Goal: Information Seeking & Learning: Learn about a topic

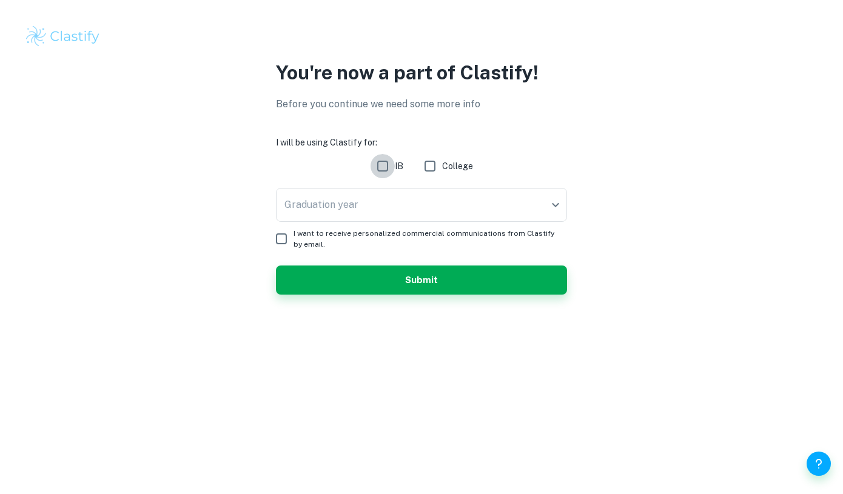
click at [389, 169] on input "IB" at bounding box center [382, 166] width 24 height 24
checkbox input "true"
click at [398, 212] on body "We value your privacy We use cookies to enhance your browsing experience, serve…" at bounding box center [421, 247] width 843 height 494
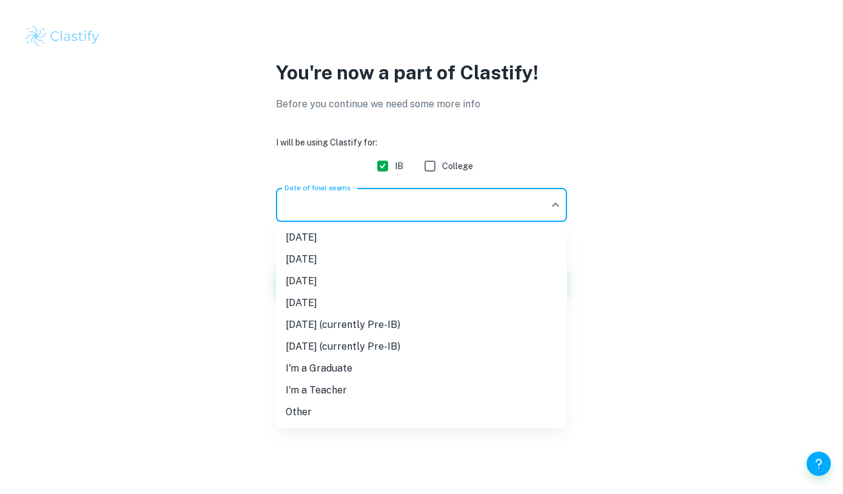
click at [331, 415] on li "Other" at bounding box center [421, 412] width 291 height 22
type input "Other"
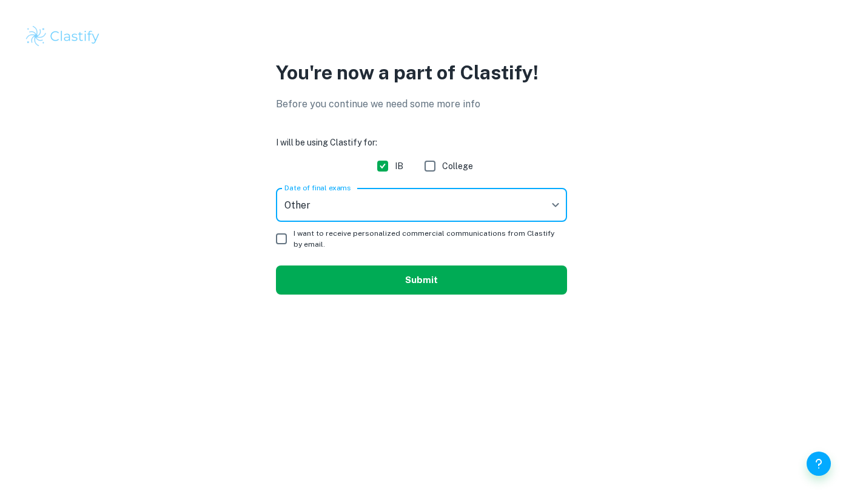
click at [348, 278] on button "Submit" at bounding box center [421, 280] width 291 height 29
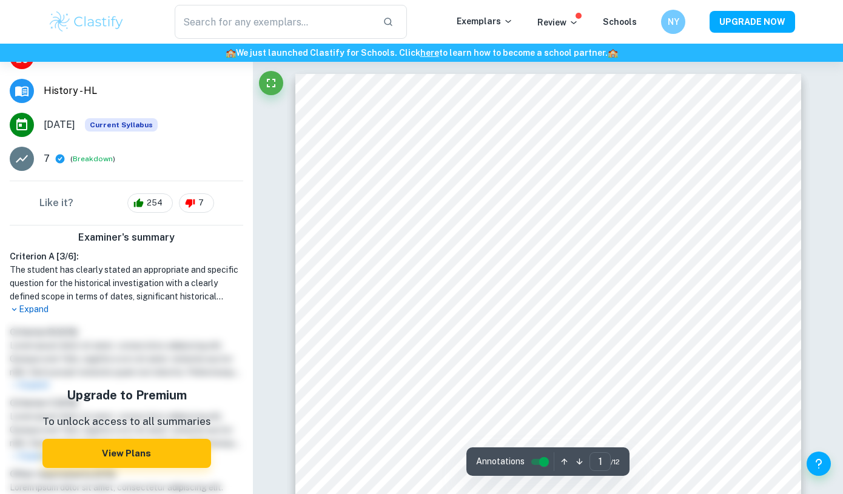
scroll to position [193, 0]
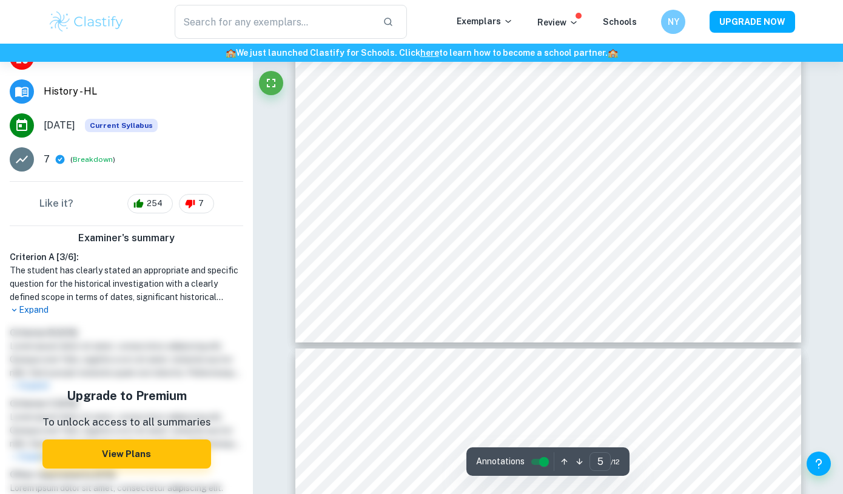
type input "6"
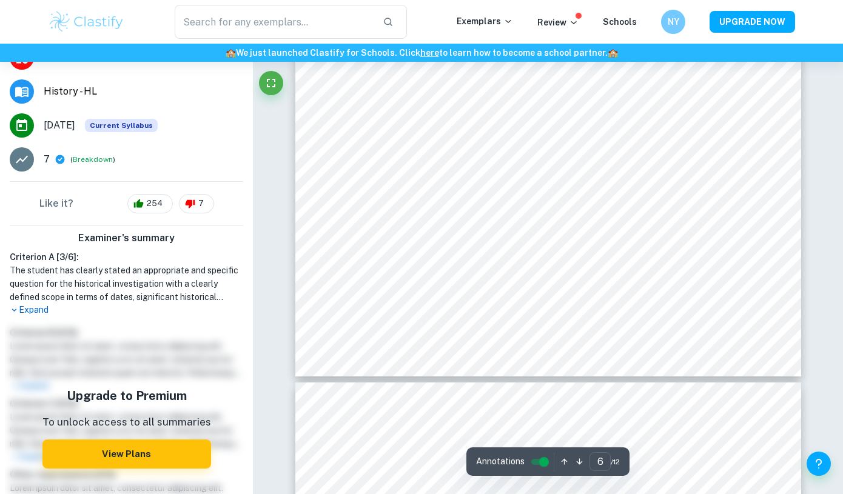
scroll to position [4175, 0]
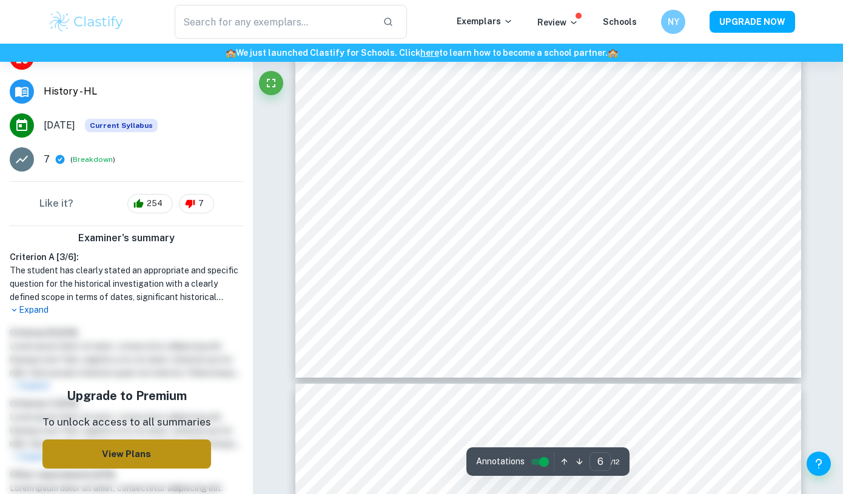
click at [135, 440] on button "View Plans" at bounding box center [126, 454] width 169 height 29
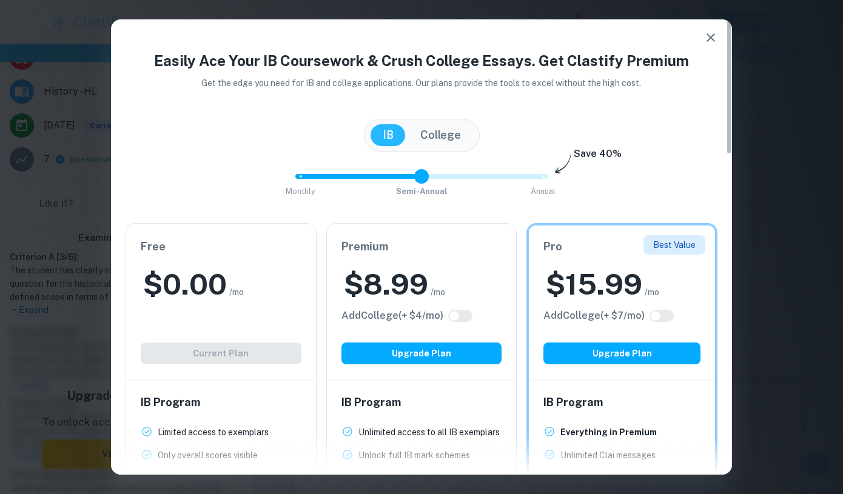
drag, startPoint x: 540, startPoint y: 180, endPoint x: 433, endPoint y: 185, distance: 106.2
click at [433, 185] on span "Monthly Semi-Annual Annual" at bounding box center [421, 176] width 242 height 21
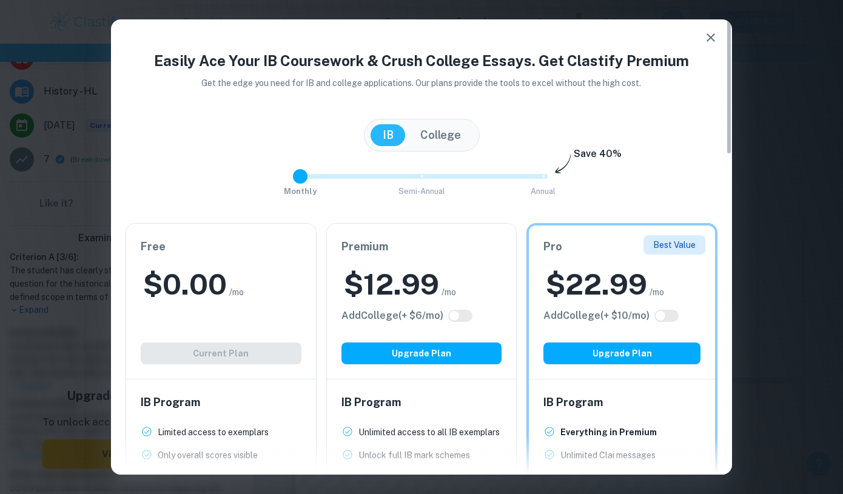
drag, startPoint x: 433, startPoint y: 185, endPoint x: 315, endPoint y: 179, distance: 119.0
click at [315, 179] on span "Monthly Semi-Annual Annual" at bounding box center [421, 176] width 242 height 21
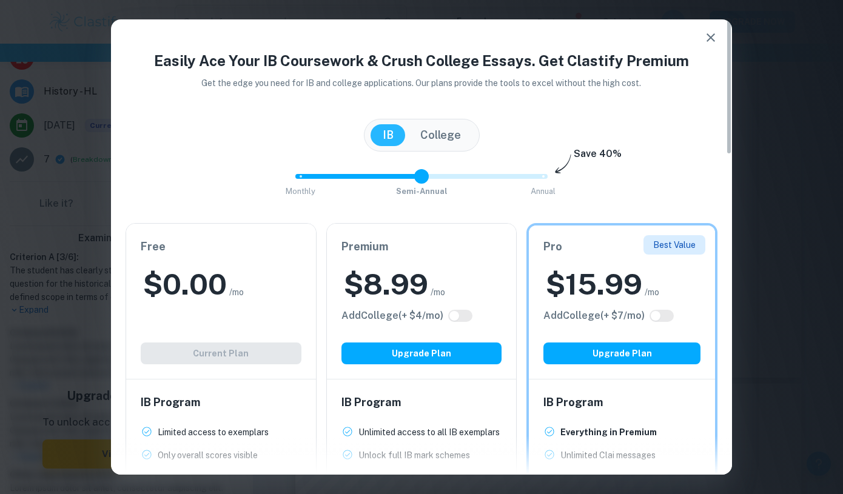
drag, startPoint x: 318, startPoint y: 178, endPoint x: 423, endPoint y: 172, distance: 104.4
click at [423, 172] on span "Monthly Semi-Annual Annual" at bounding box center [421, 176] width 242 height 21
click at [443, 133] on button "College" at bounding box center [440, 135] width 65 height 22
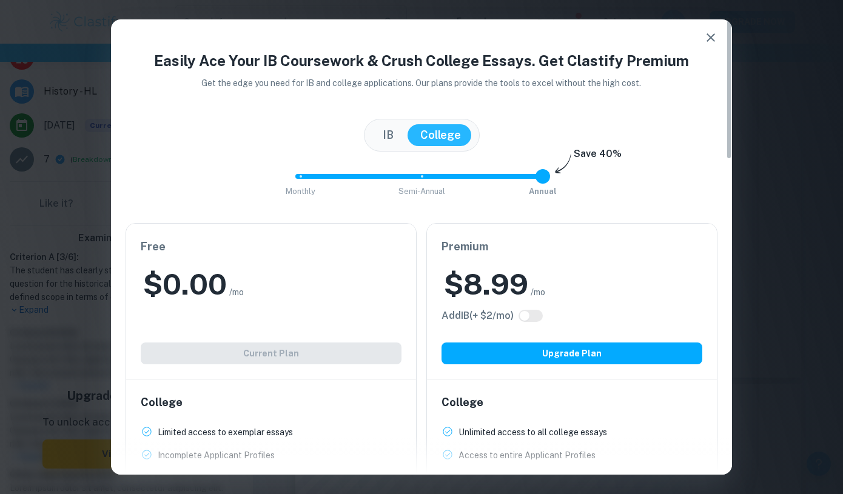
drag, startPoint x: 426, startPoint y: 178, endPoint x: 527, endPoint y: 175, distance: 101.9
click at [527, 175] on span "Monthly Semi-Annual Annual" at bounding box center [421, 176] width 242 height 21
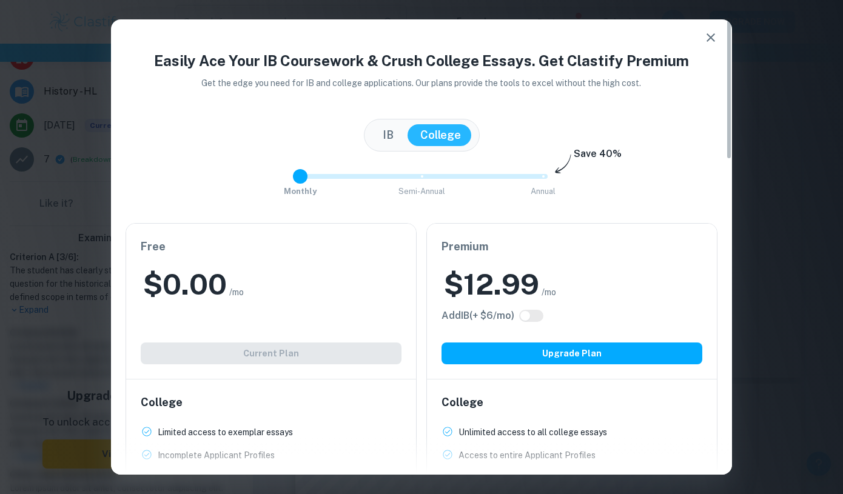
drag, startPoint x: 541, startPoint y: 180, endPoint x: 326, endPoint y: 180, distance: 214.6
click at [326, 180] on span "Monthly Semi-Annual Annual" at bounding box center [421, 176] width 242 height 21
click at [392, 138] on button "IB" at bounding box center [387, 135] width 35 height 22
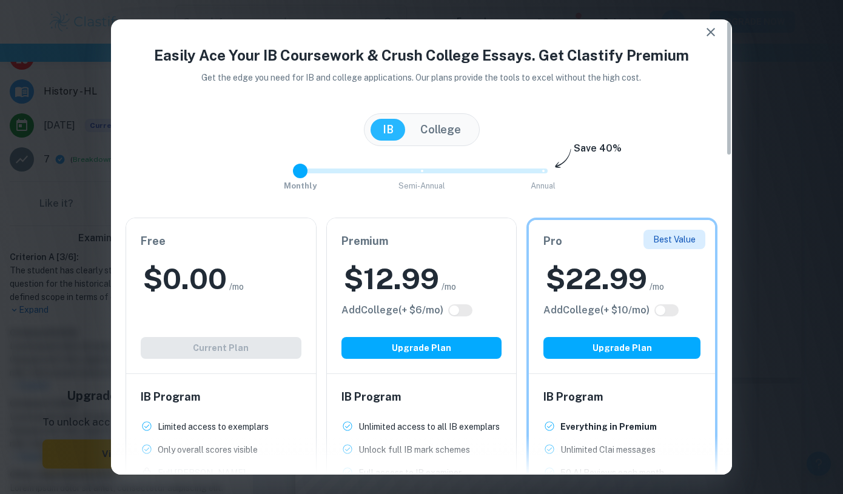
scroll to position [7, 0]
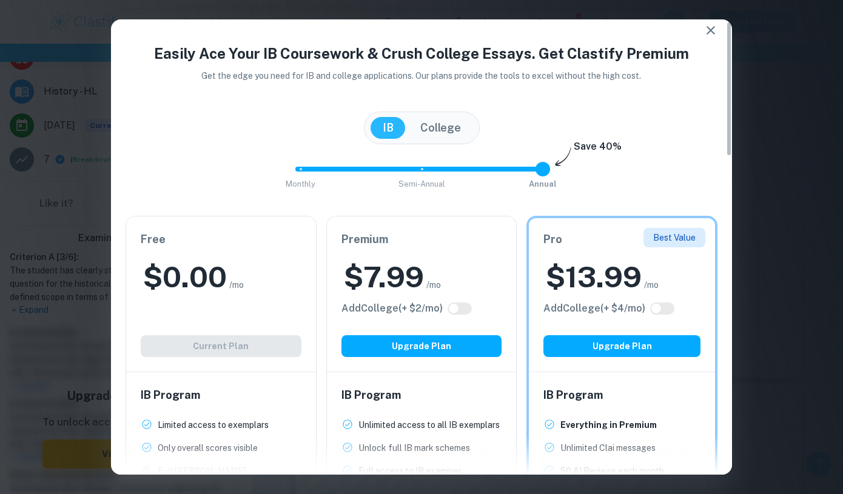
type input "2"
drag, startPoint x: 303, startPoint y: 171, endPoint x: 550, endPoint y: 165, distance: 246.8
click at [550, 165] on span at bounding box center [542, 169] width 15 height 15
click at [714, 32] on icon "button" at bounding box center [710, 30] width 15 height 15
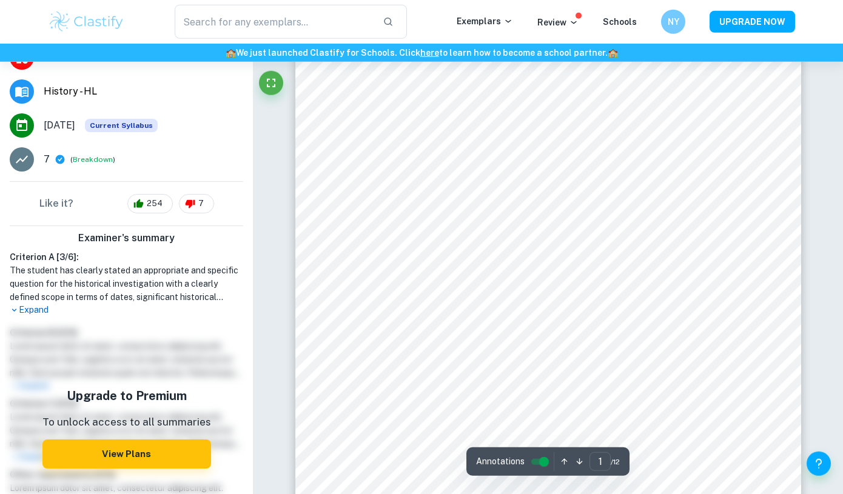
scroll to position [0, 0]
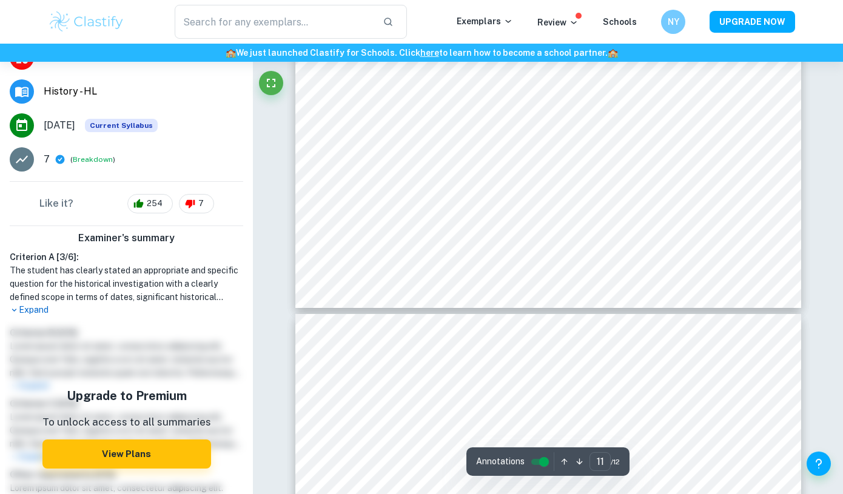
type input "12"
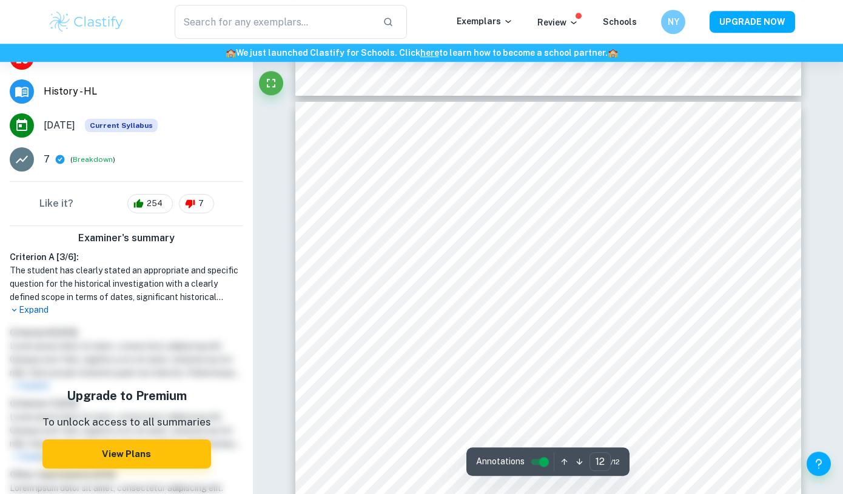
scroll to position [8139, 0]
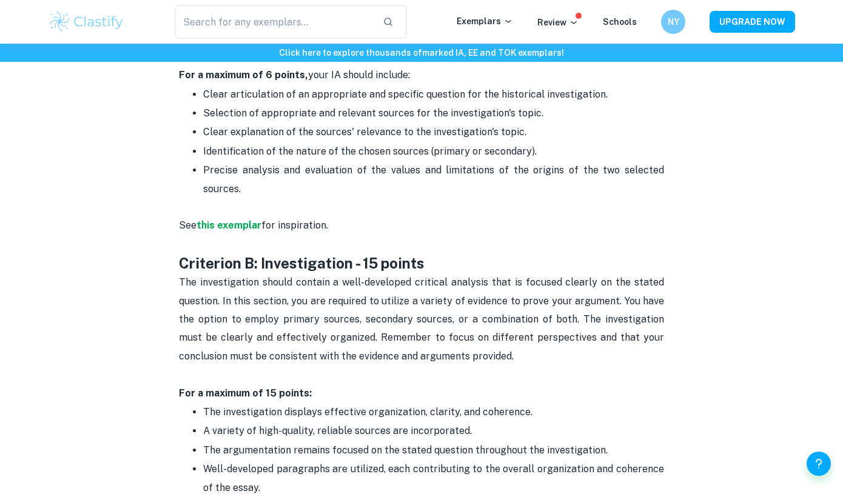
scroll to position [785, 0]
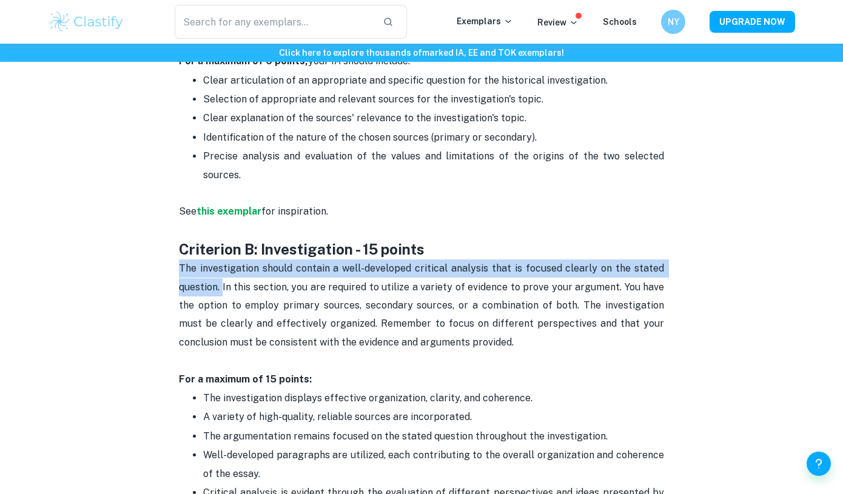
drag, startPoint x: 179, startPoint y: 227, endPoint x: 224, endPoint y: 246, distance: 49.2
click at [224, 263] on span "The investigation should contain a well-developed critical analysis that is foc…" at bounding box center [422, 305] width 487 height 85
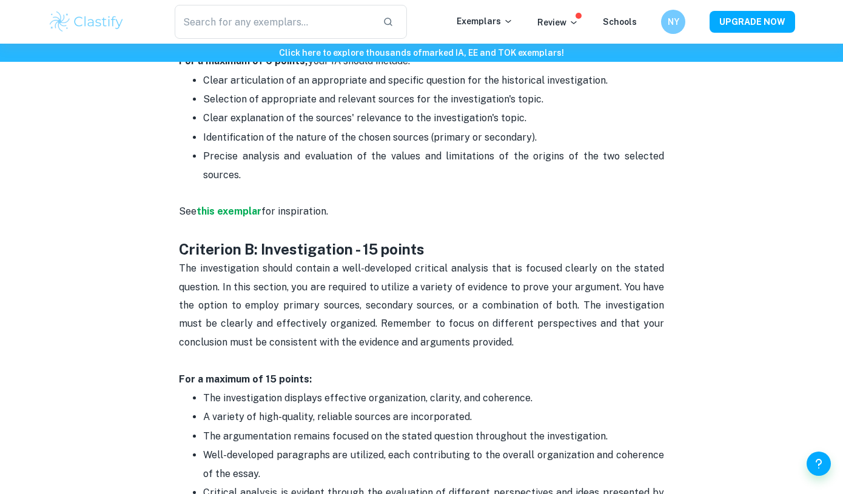
click at [293, 259] on p "The investigation should contain a well-developed critical analysis that is foc…" at bounding box center [421, 314] width 485 height 110
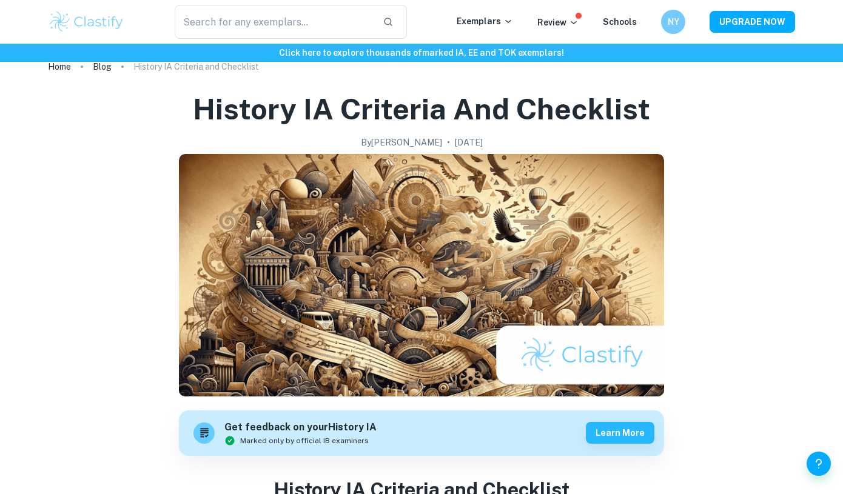
scroll to position [0, 0]
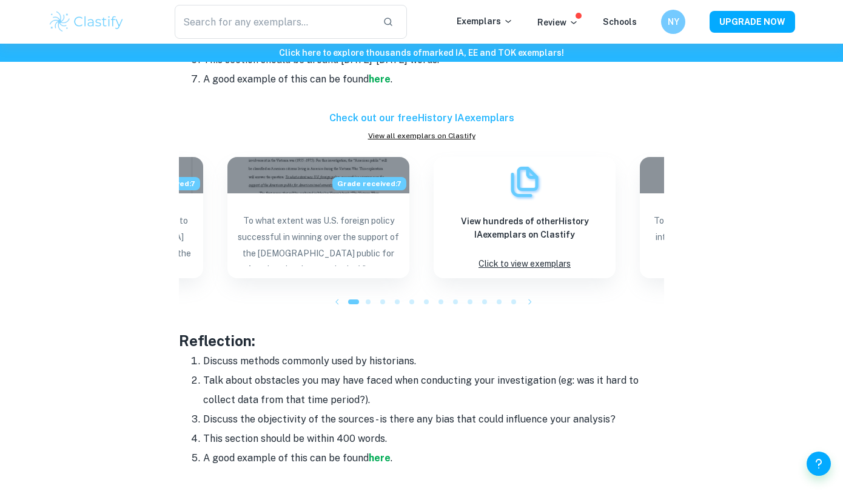
scroll to position [1425, 0]
click at [531, 304] on icon "button" at bounding box center [530, 302] width 12 height 12
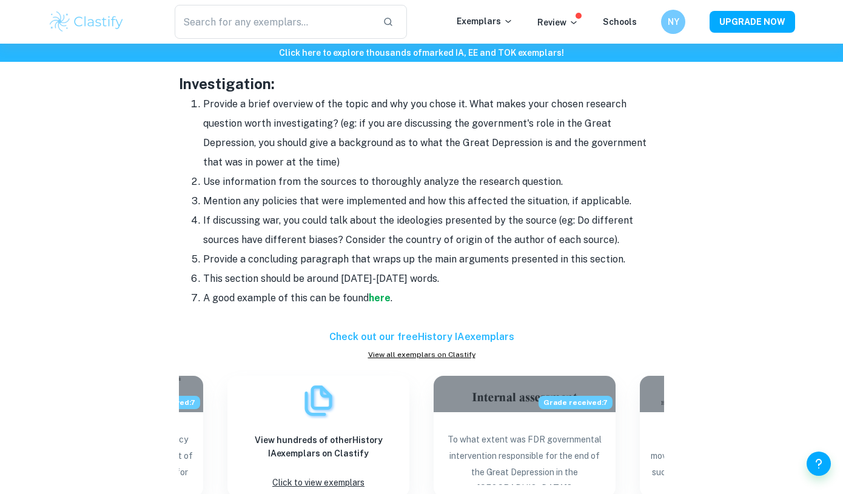
scroll to position [900, 0]
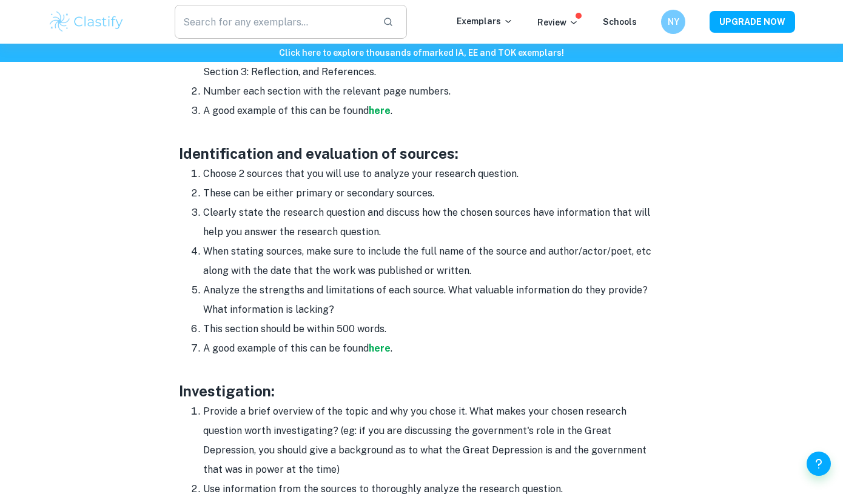
click at [321, 22] on input "text" at bounding box center [274, 22] width 198 height 34
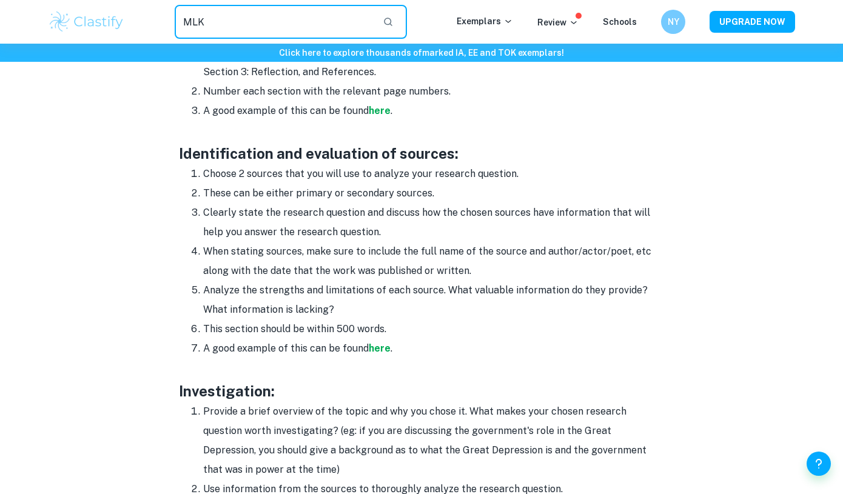
type input "MLK"
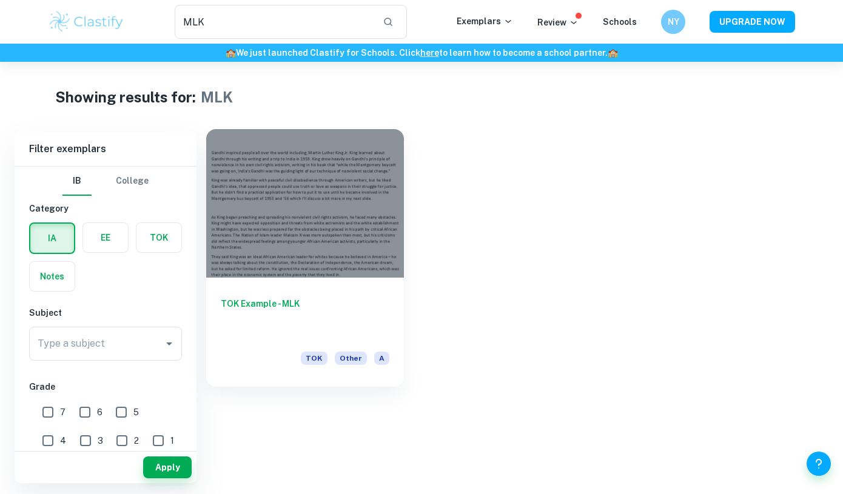
click at [359, 238] on div at bounding box center [305, 203] width 198 height 149
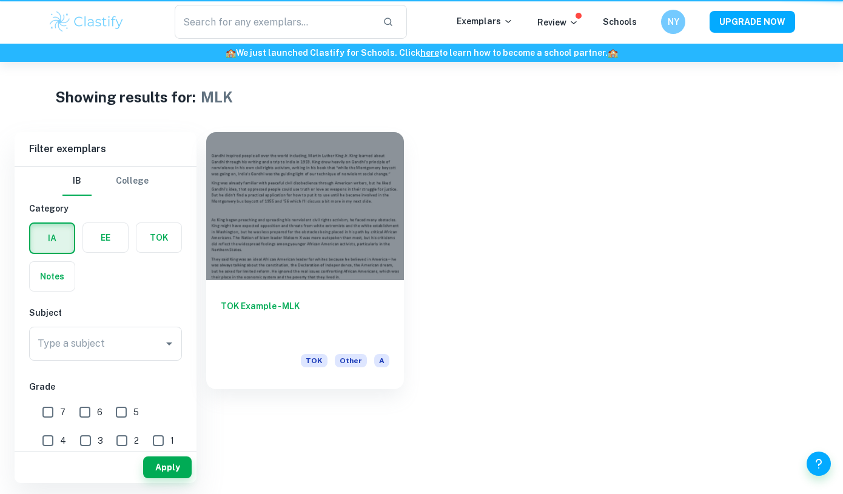
type input "MLK"
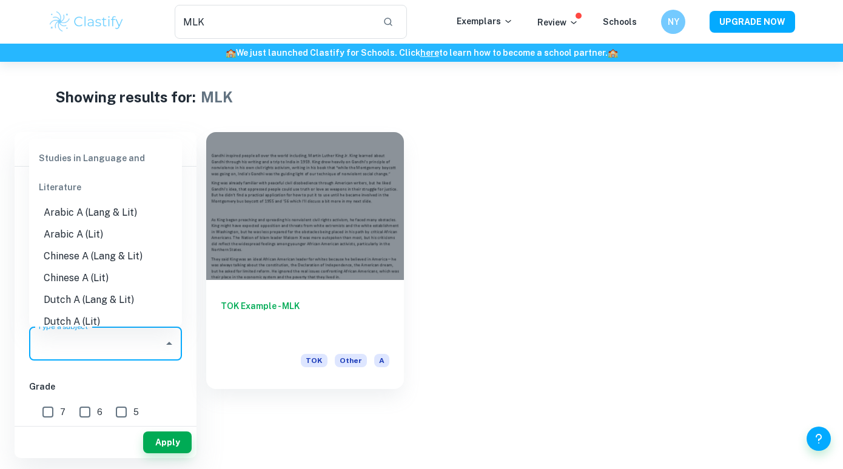
click at [98, 343] on input "Type a subject" at bounding box center [97, 343] width 124 height 23
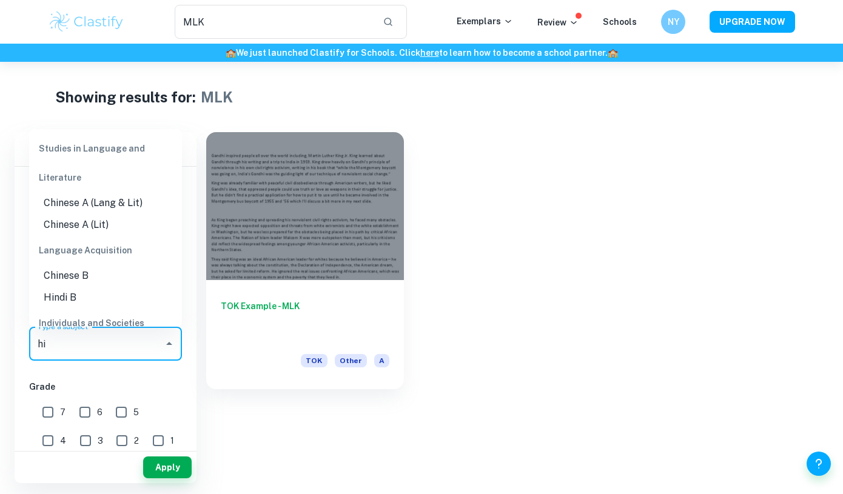
type input "h"
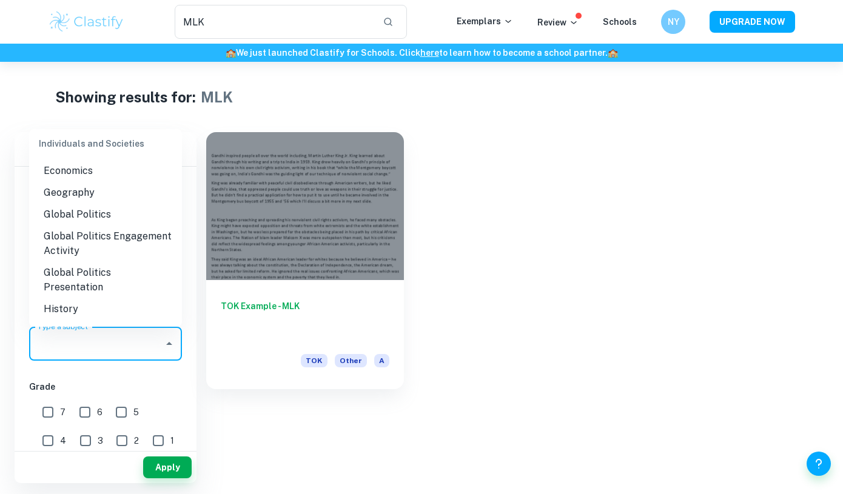
scroll to position [1234, 0]
click at [84, 297] on li "History" at bounding box center [105, 308] width 153 height 22
type input "History"
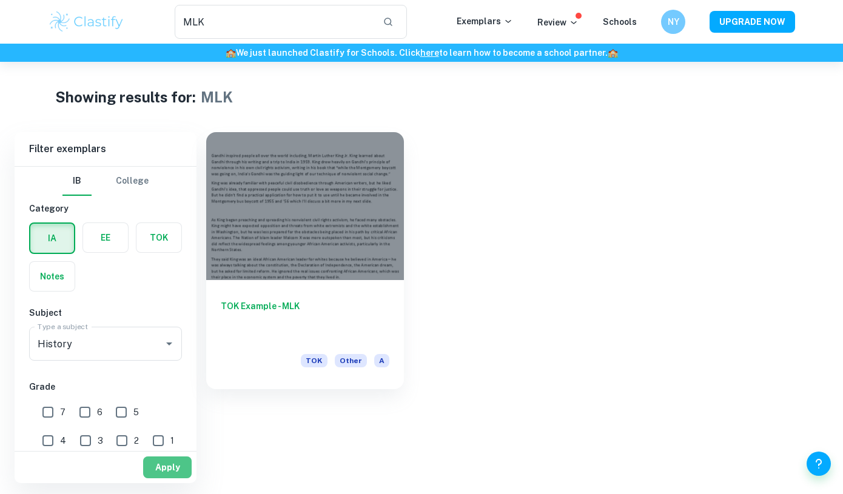
click at [169, 475] on button "Apply" at bounding box center [167, 467] width 48 height 22
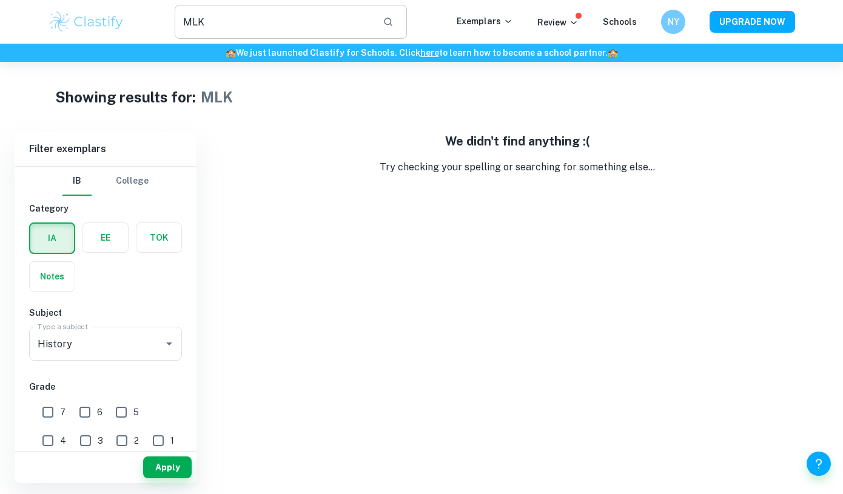
click at [250, 24] on input "MLK" at bounding box center [274, 22] width 198 height 34
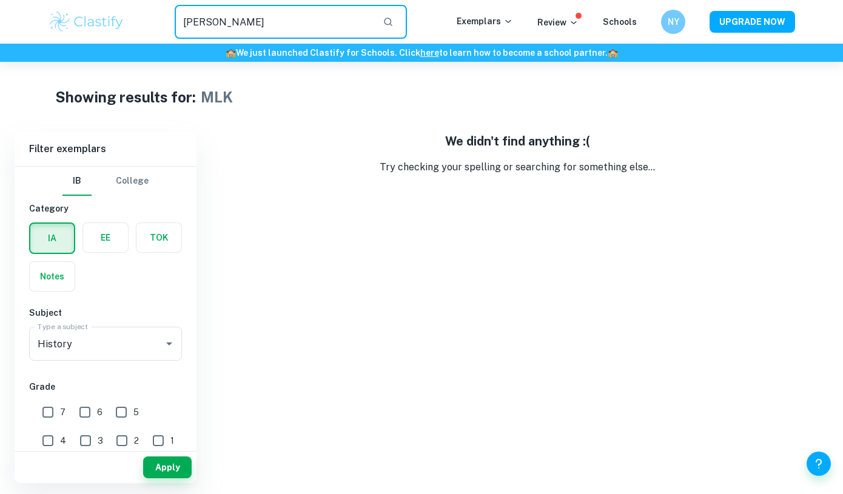
type input "Martin Luther king"
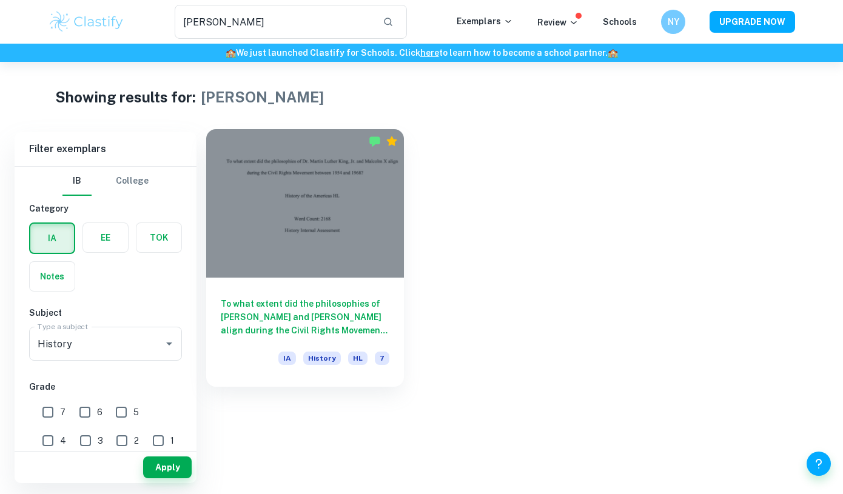
click at [330, 186] on div at bounding box center [305, 203] width 198 height 149
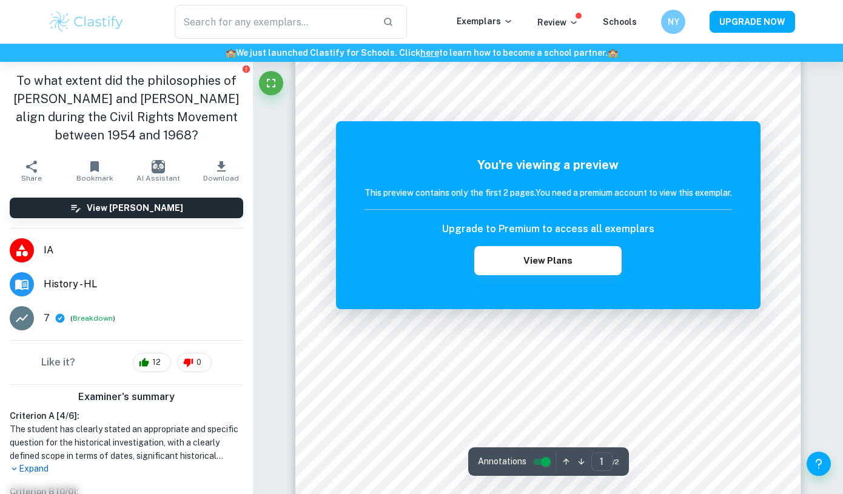
scroll to position [67, 0]
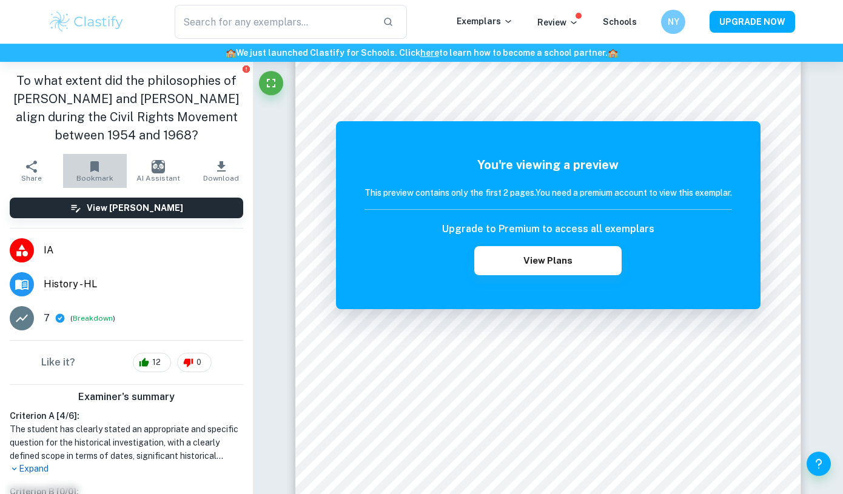
click at [89, 165] on icon "button" at bounding box center [94, 166] width 15 height 15
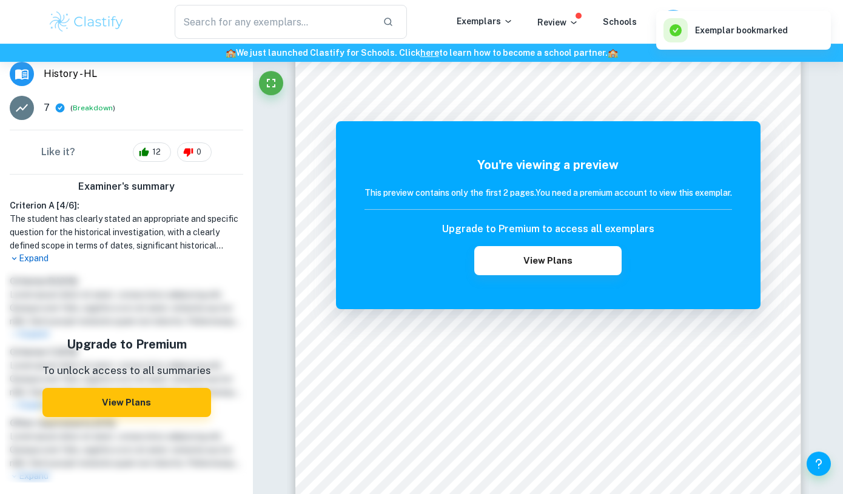
scroll to position [232, 0]
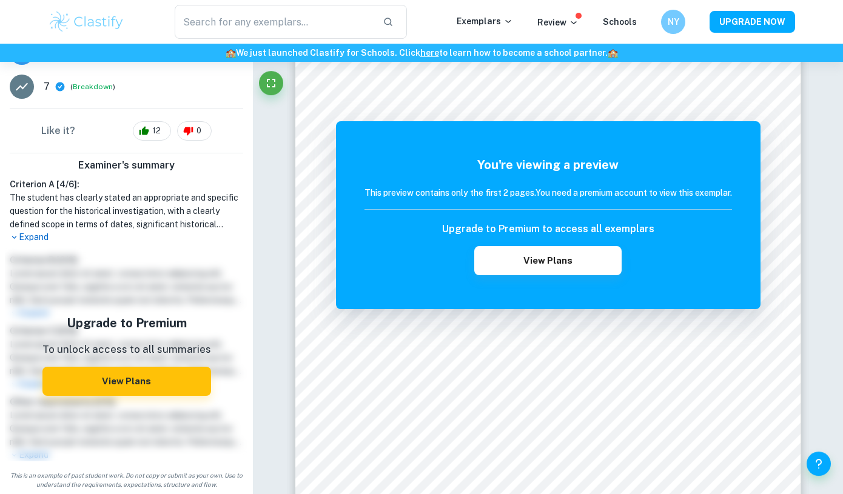
click at [35, 238] on p "Expand" at bounding box center [126, 237] width 233 height 13
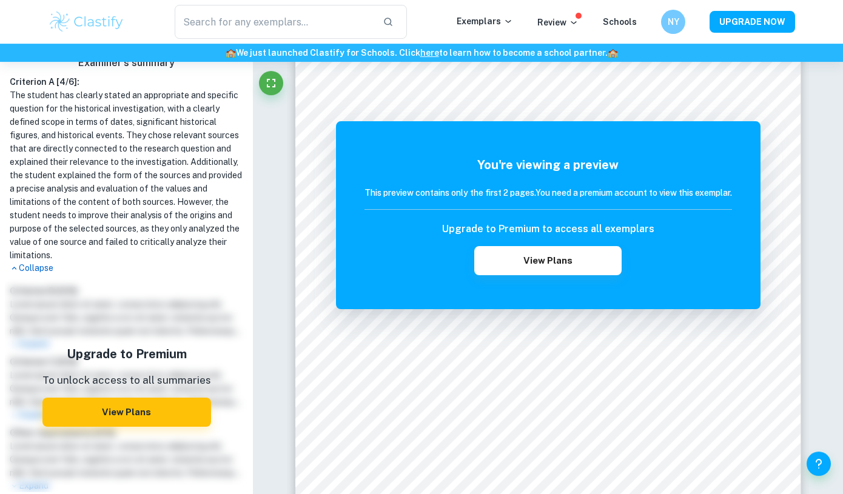
scroll to position [333, 0]
